Goal: Information Seeking & Learning: Learn about a topic

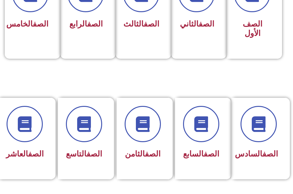
scroll to position [218, 0]
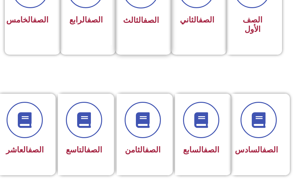
click at [130, 31] on div "الصف الثالث" at bounding box center [141, 5] width 52 height 82
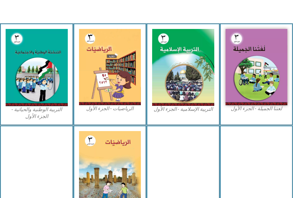
scroll to position [187, 0]
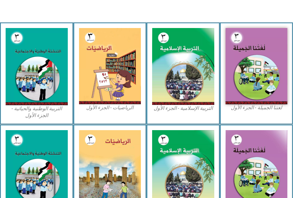
click at [109, 73] on img at bounding box center [110, 66] width 62 height 76
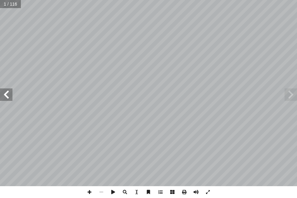
click at [7, 95] on span at bounding box center [6, 95] width 12 height 12
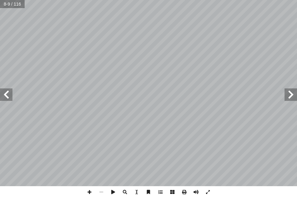
click at [7, 95] on span at bounding box center [6, 95] width 12 height 12
click at [3, 95] on span at bounding box center [6, 95] width 12 height 12
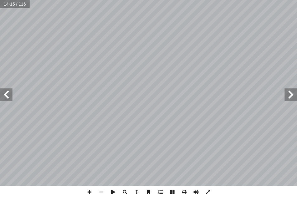
click at [3, 95] on span at bounding box center [6, 95] width 12 height 12
click at [289, 91] on span at bounding box center [291, 95] width 12 height 12
click at [100, 192] on span at bounding box center [101, 193] width 12 height 12
